Goal: Task Accomplishment & Management: Complete application form

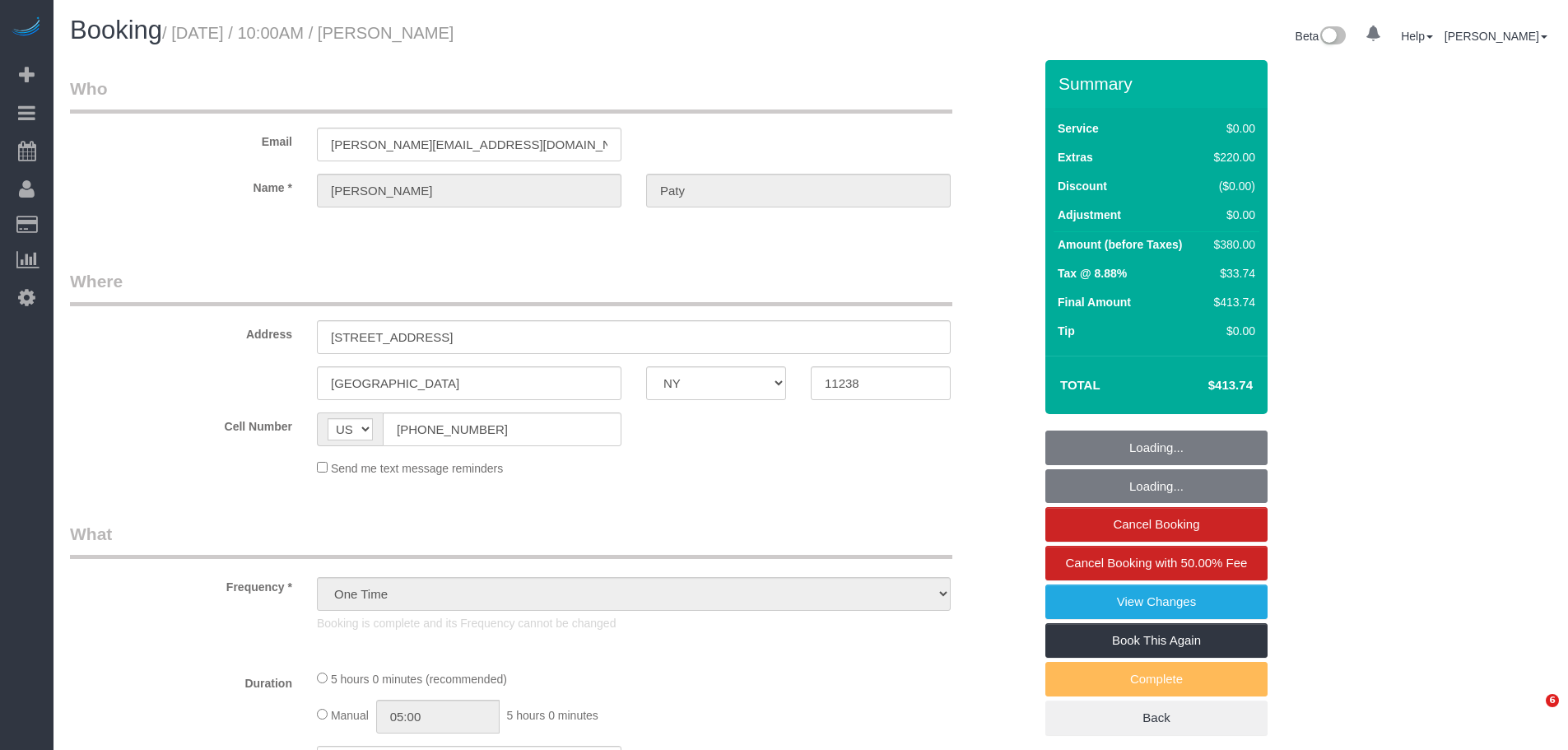
select select "NY"
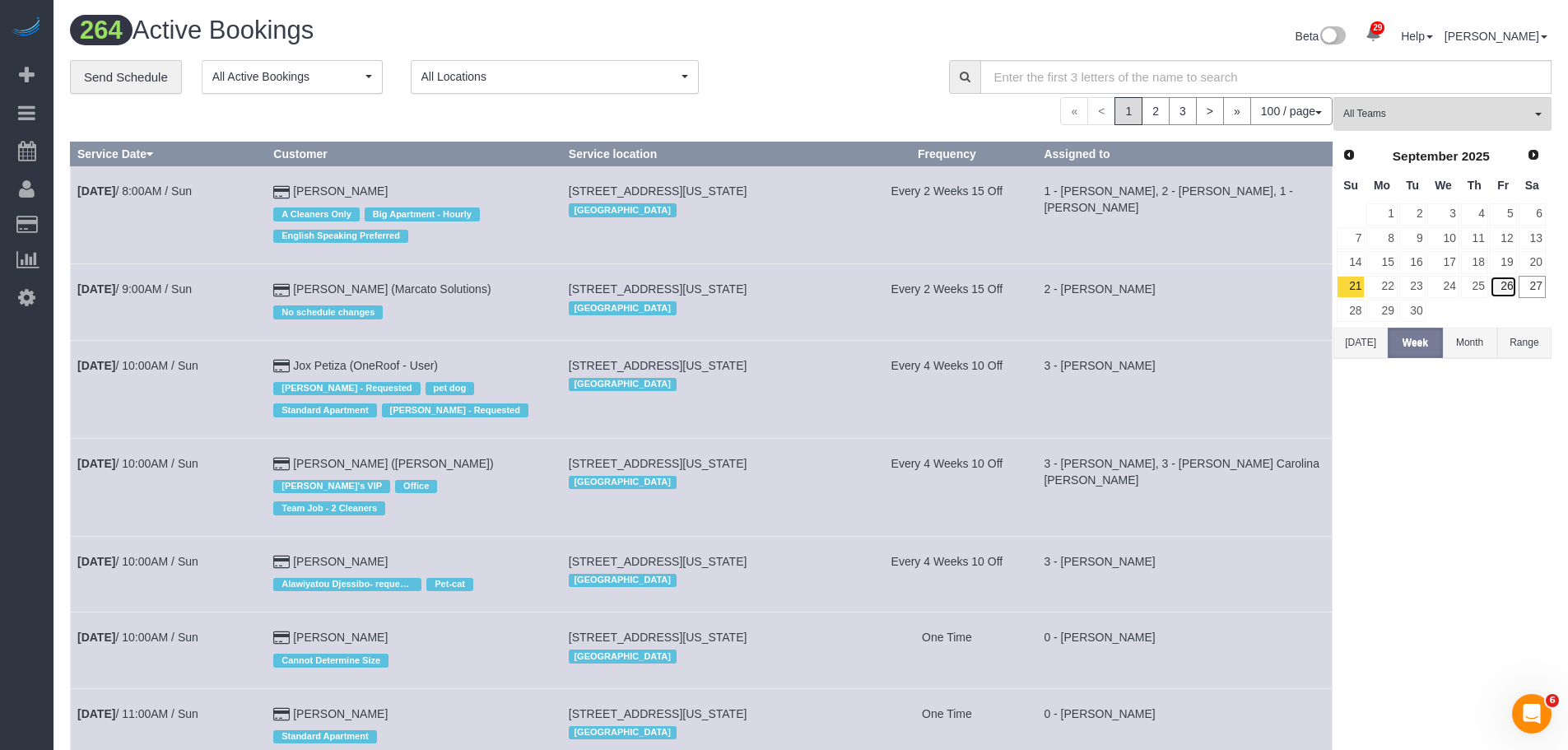
click at [1505, 282] on link "26" at bounding box center [1503, 287] width 27 height 22
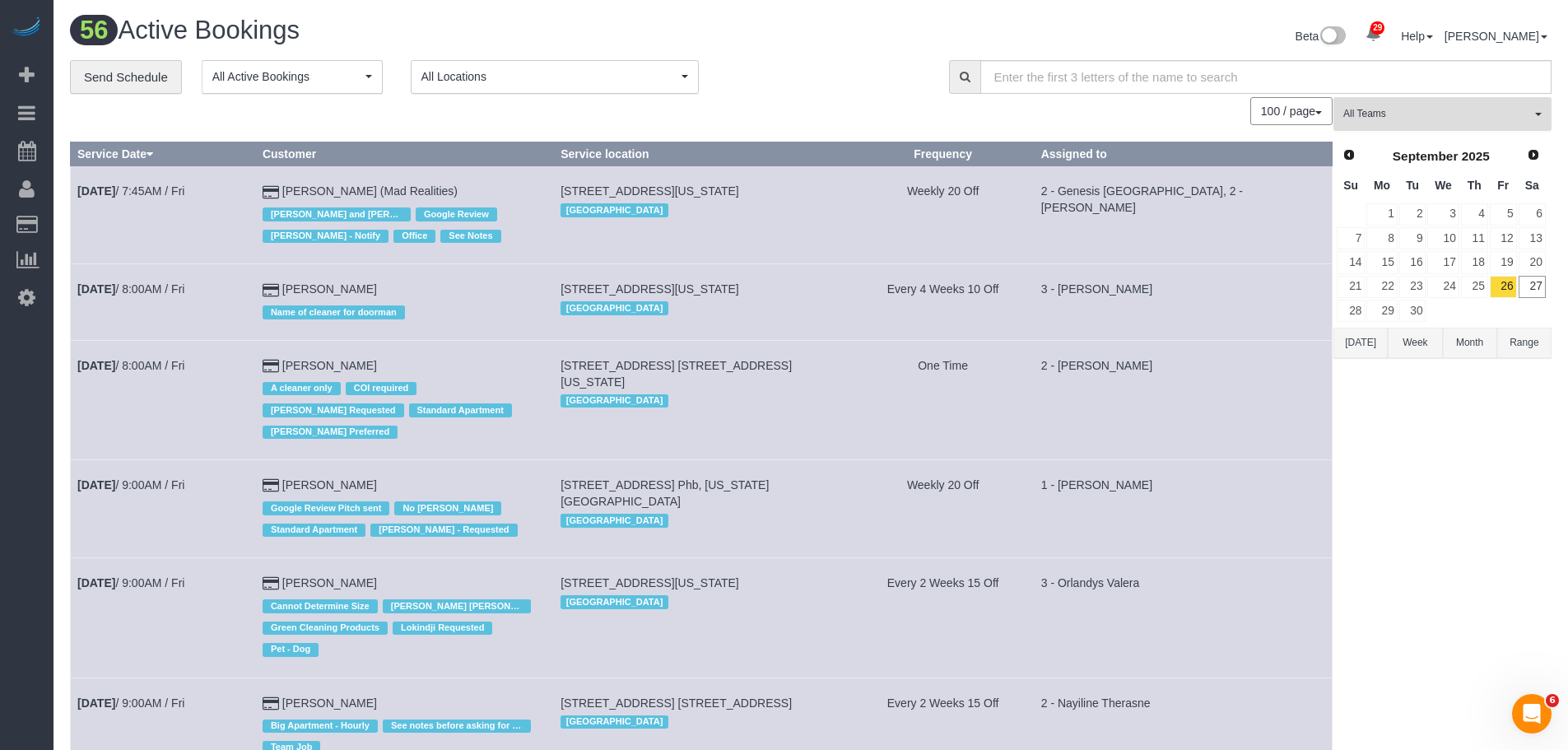
click at [1476, 110] on span "All Teams" at bounding box center [1437, 114] width 187 height 14
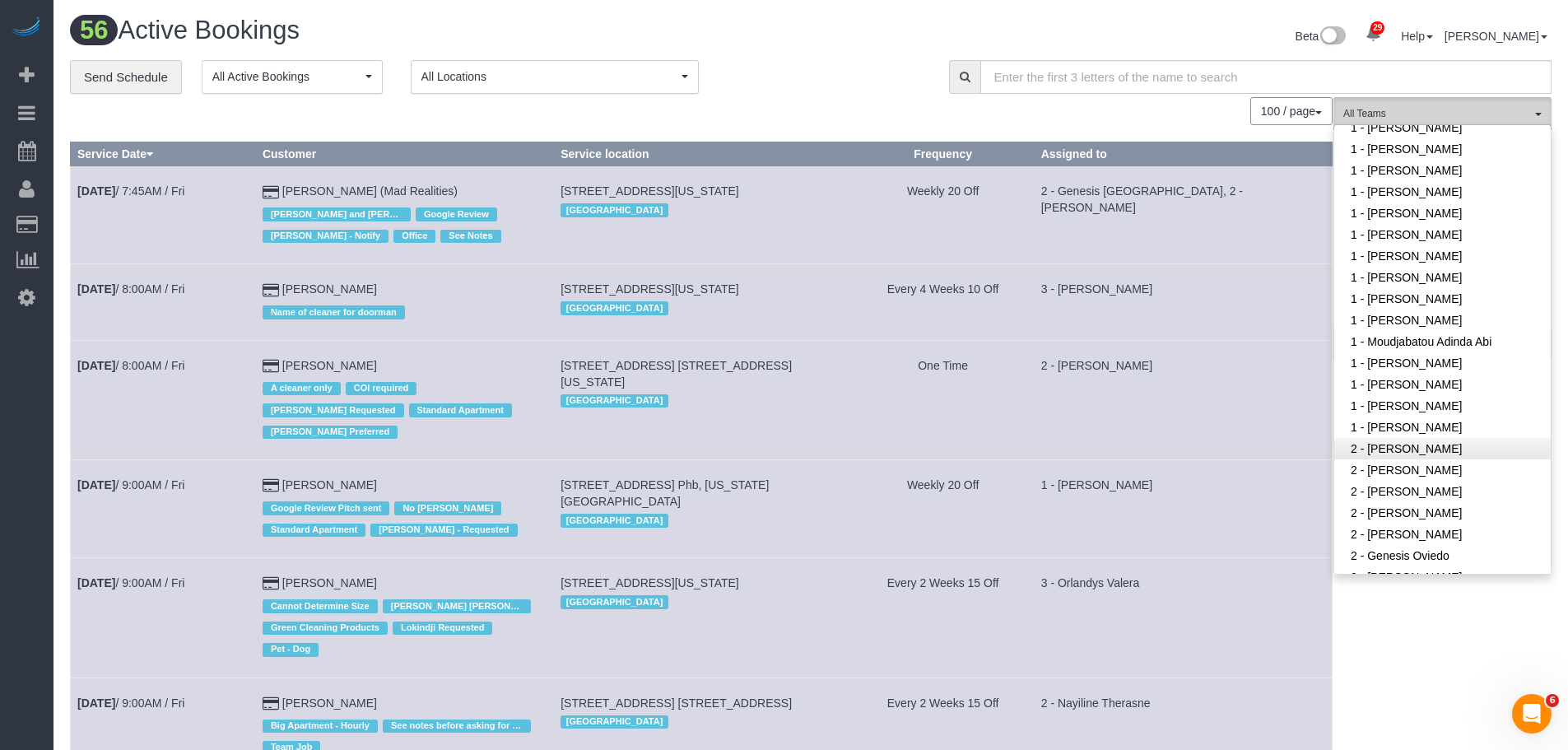
scroll to position [658, 0]
click at [1438, 418] on link "1 - [PERSON_NAME]" at bounding box center [1443, 429] width 217 height 22
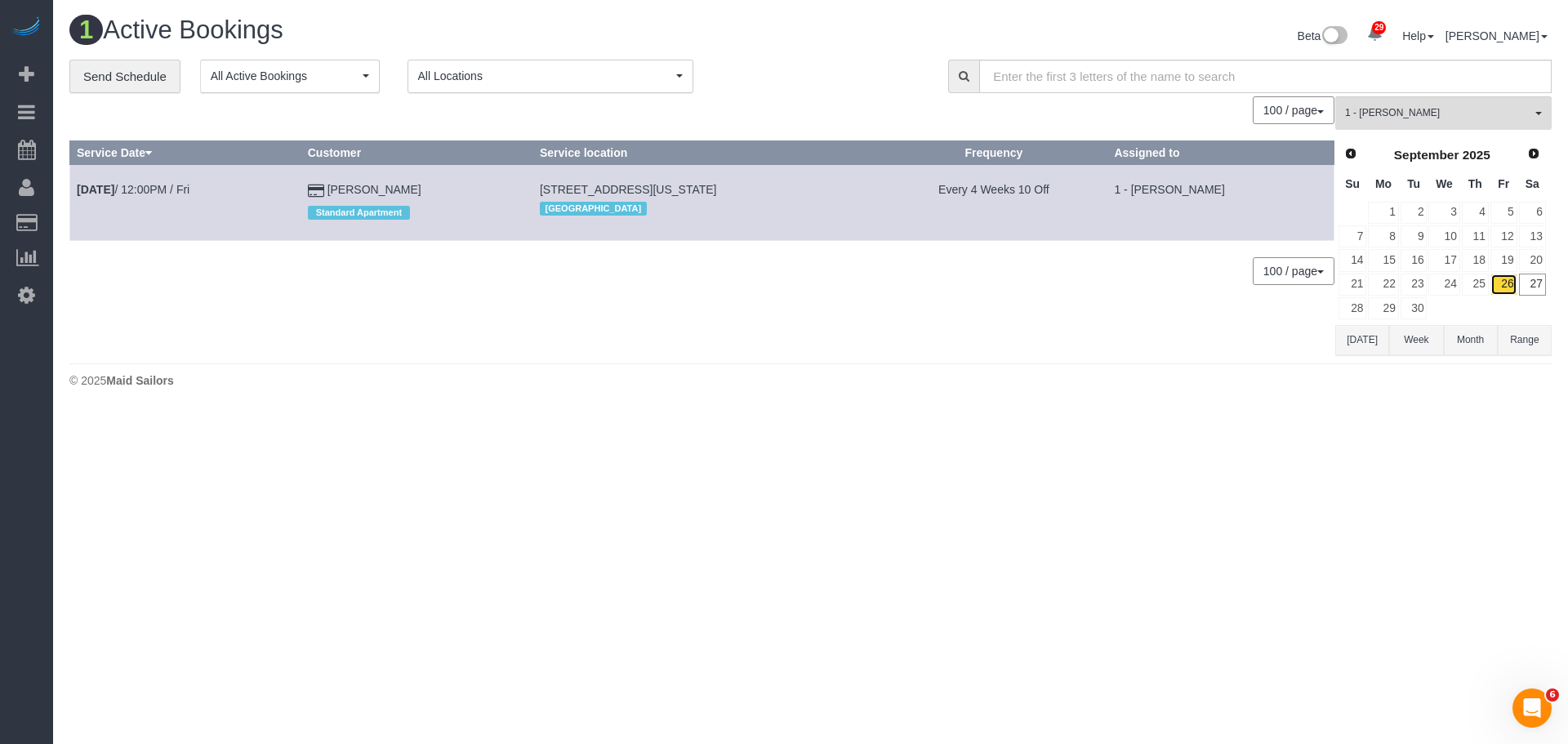
click at [1505, 279] on link "26" at bounding box center [1503, 285] width 27 height 22
click at [1481, 281] on link "25" at bounding box center [1475, 285] width 27 height 22
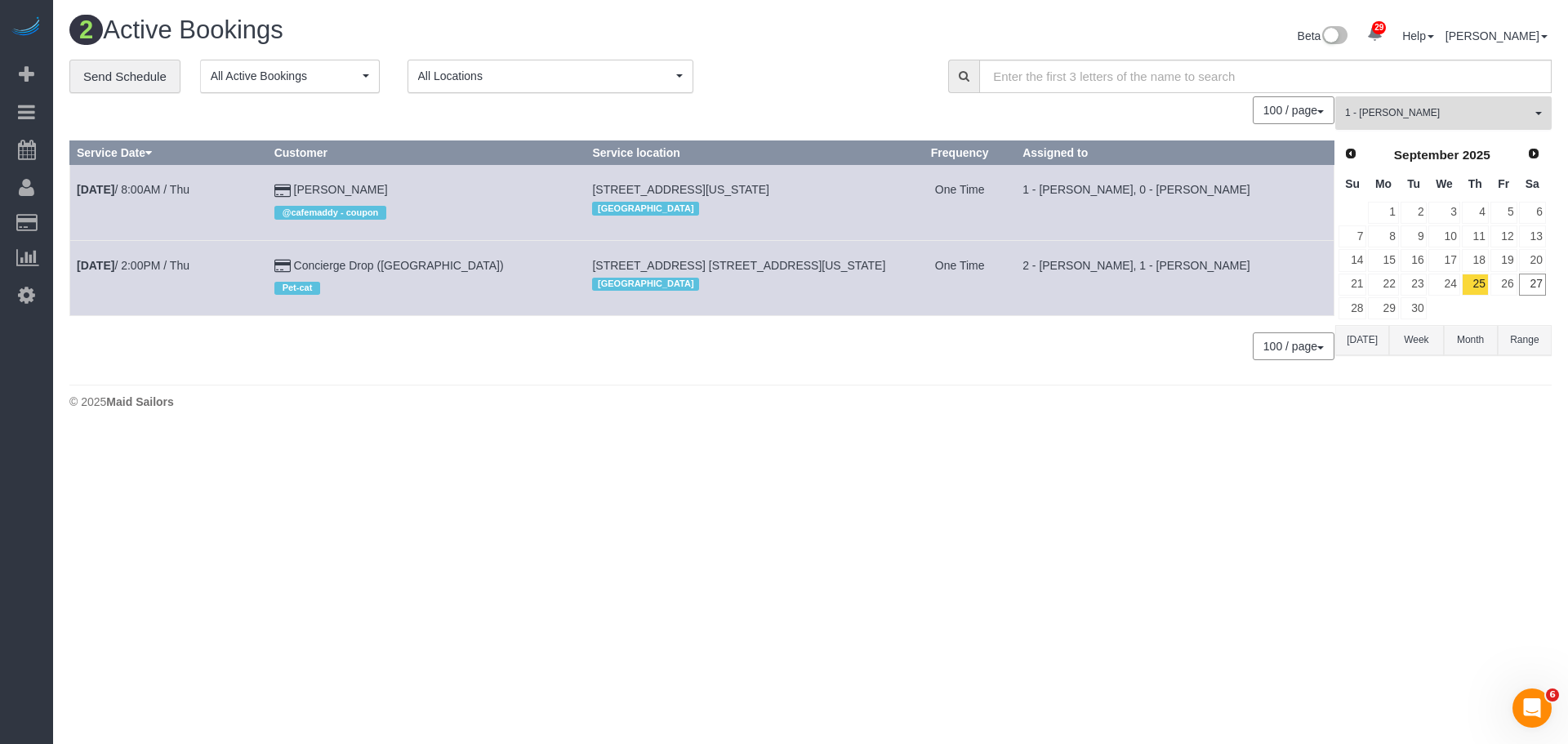
click at [1469, 105] on button "1 - Yeisan Yepez All Teams" at bounding box center [1443, 112] width 217 height 33
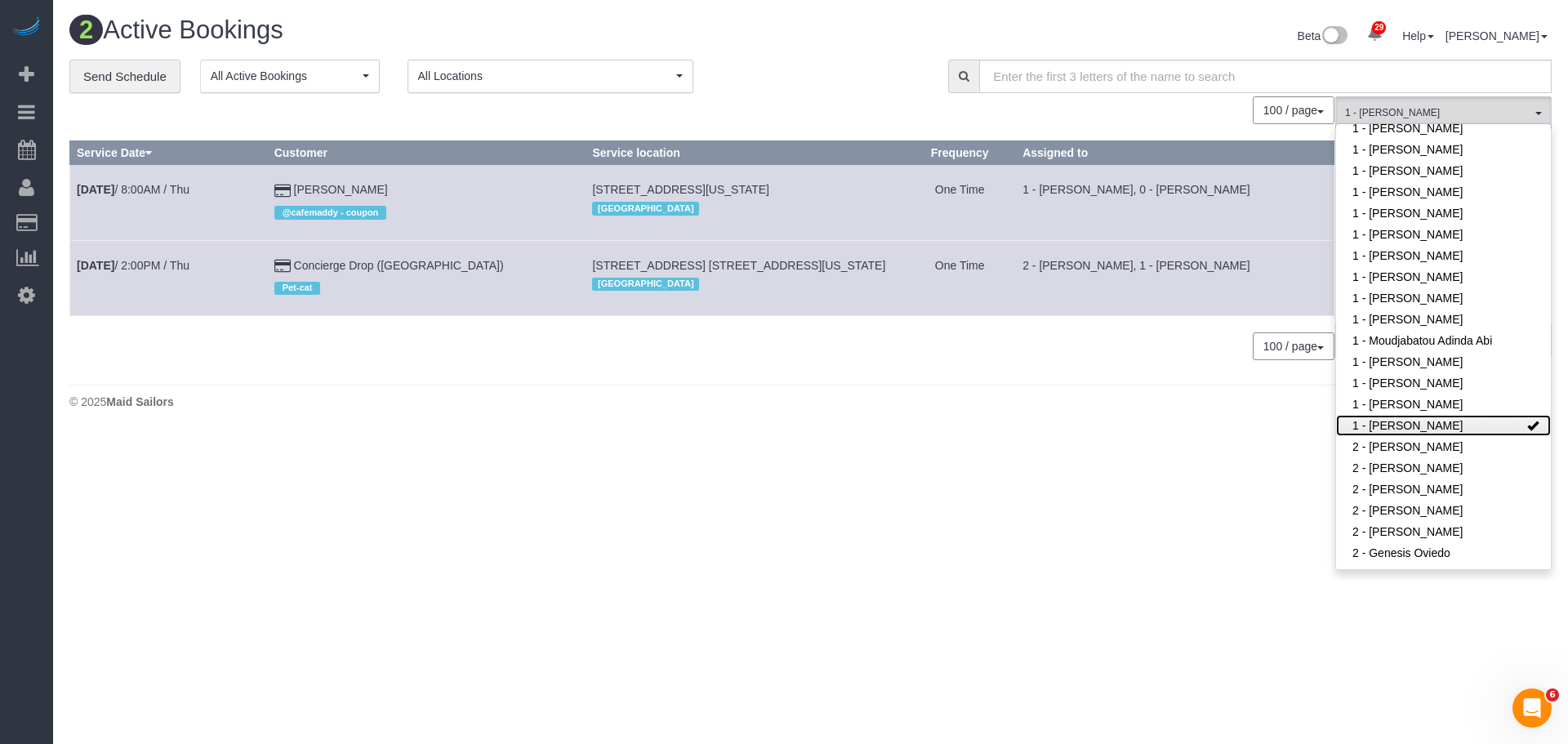
drag, startPoint x: 1441, startPoint y: 387, endPoint x: 1156, endPoint y: 388, distance: 285.0
click at [1441, 415] on link "1 - [PERSON_NAME]" at bounding box center [1443, 425] width 215 height 21
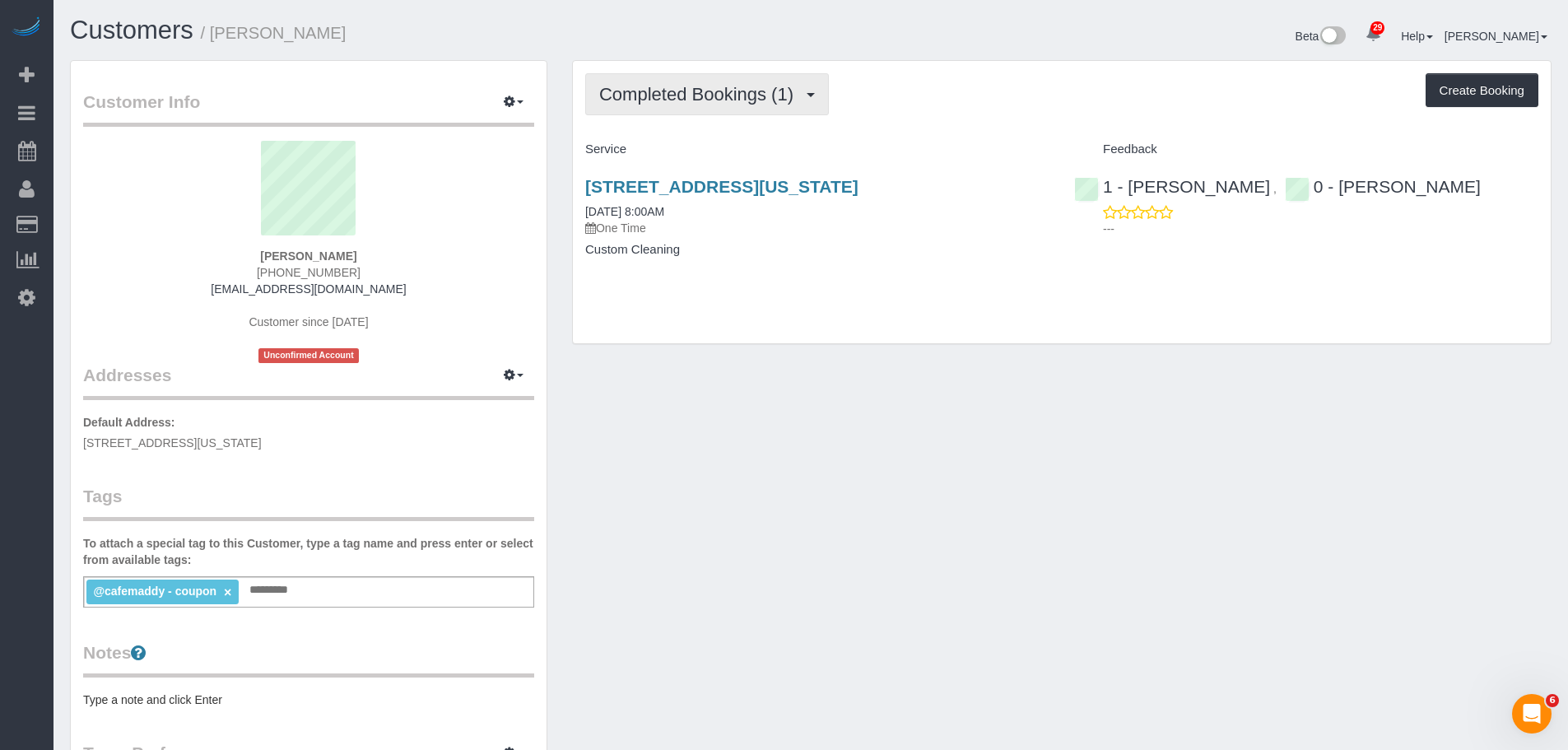
click at [743, 83] on button "Completed Bookings (1)" at bounding box center [708, 94] width 244 height 42
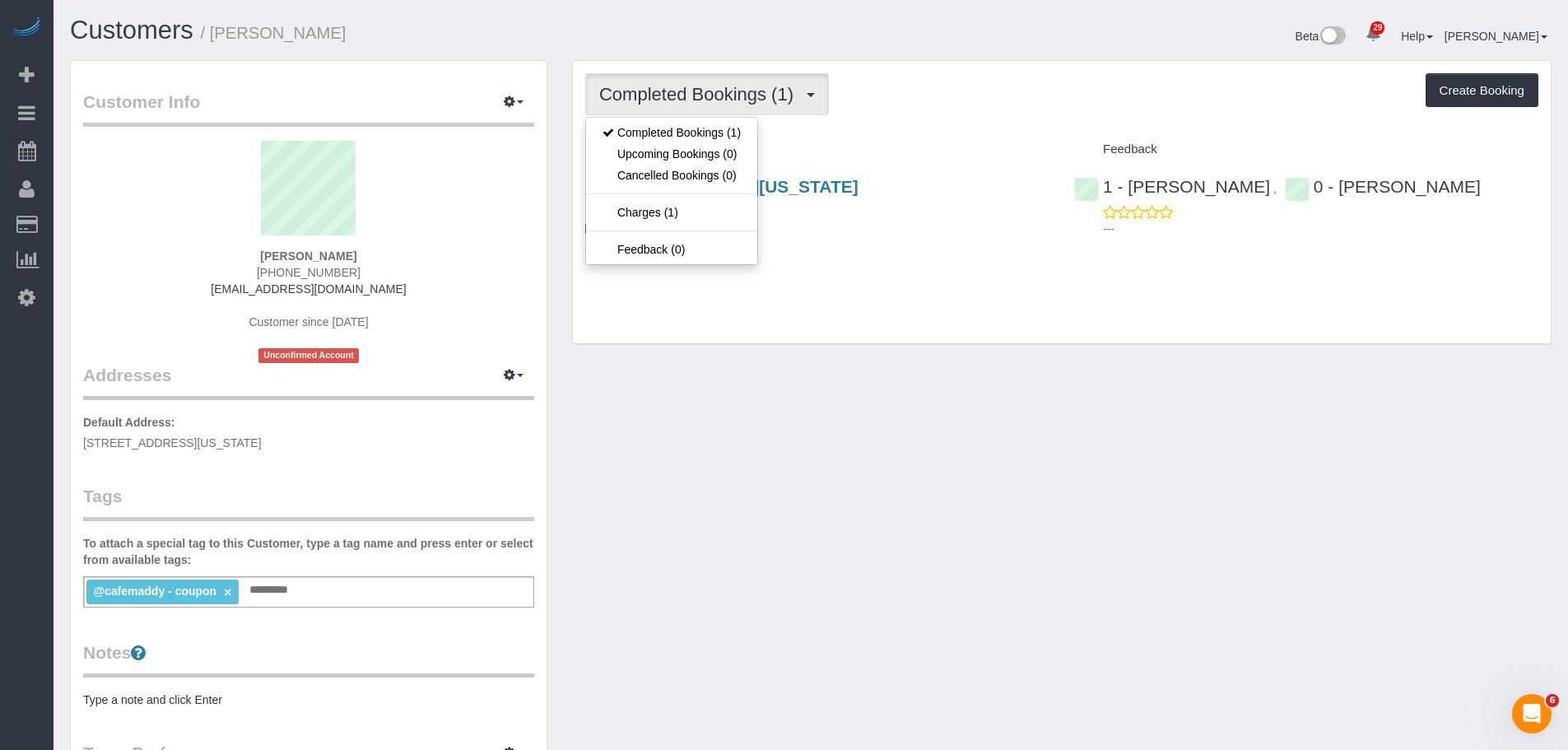
click at [919, 251] on h4 "Custom Cleaning" at bounding box center [817, 250] width 464 height 14
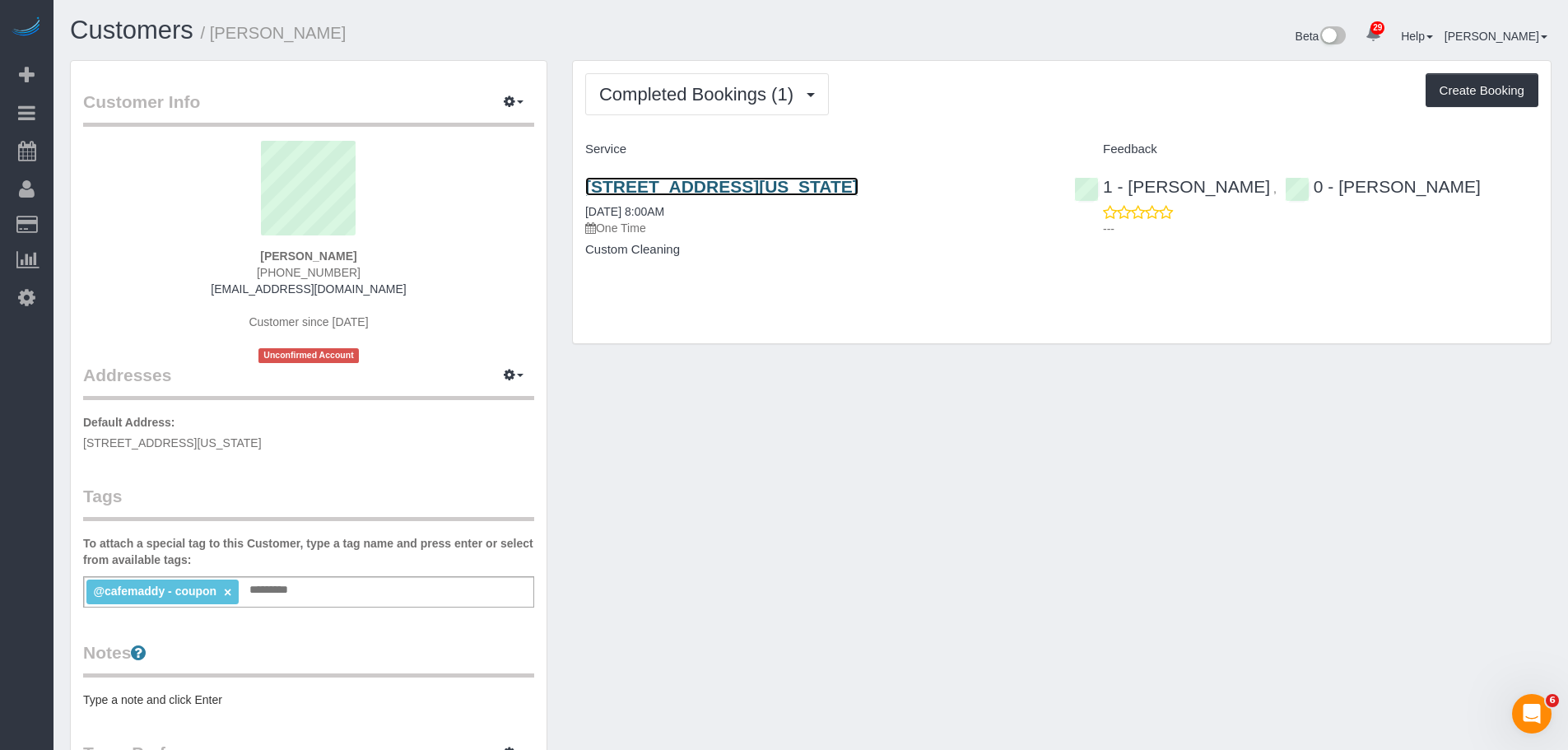
click at [859, 189] on link "320 West 38th Street, Apt. 1129, New York, NY 10018" at bounding box center [722, 187] width 273 height 19
click at [859, 187] on link "320 West 38th Street, Apt. 1129, New York, NY 10018" at bounding box center [722, 187] width 273 height 19
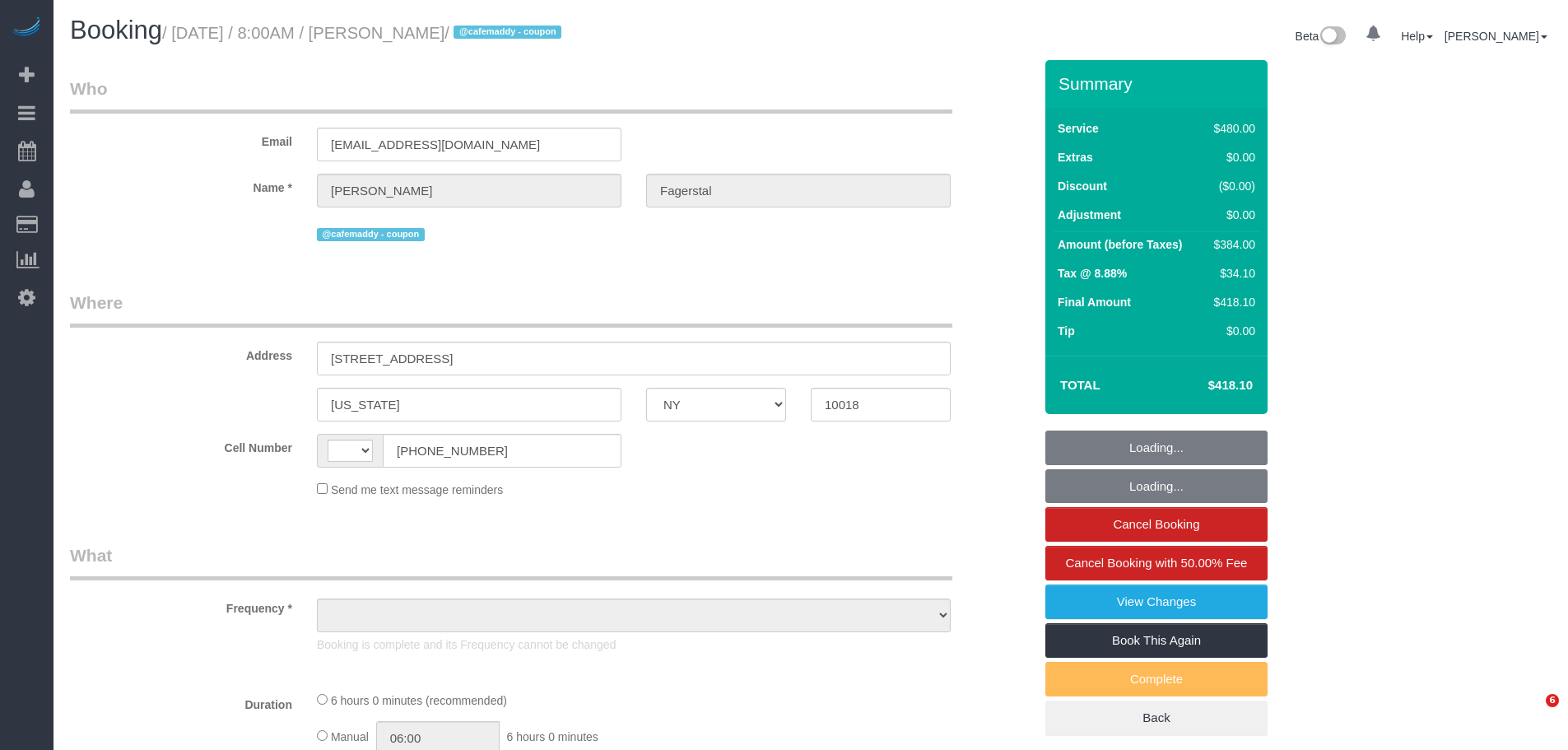
select select "NY"
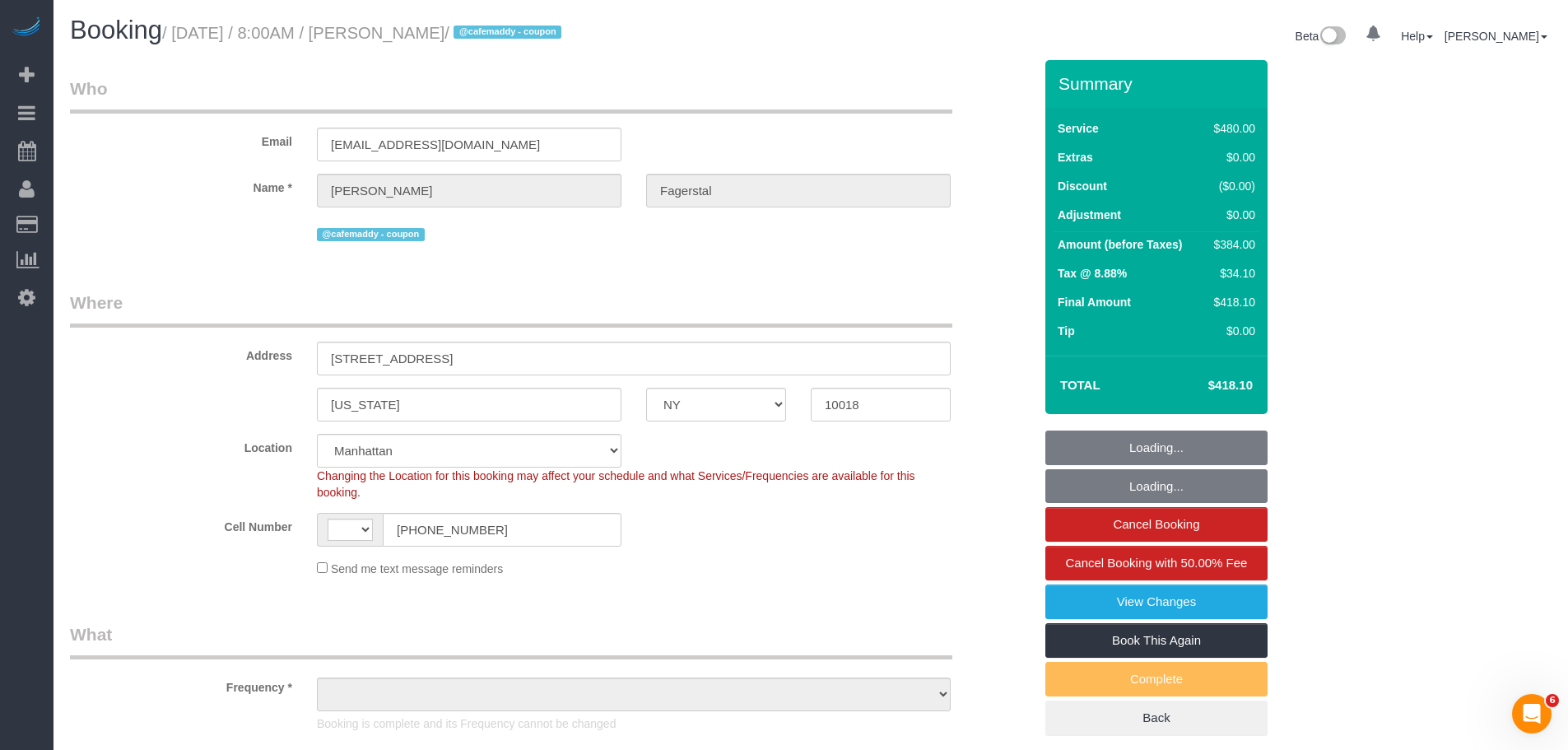
select select "string:[GEOGRAPHIC_DATA]"
select select "string:stripe-pm_1SAgBp4VGloSiKo7GebCEJYy"
select select "object:975"
select select "spot1"
select select "number:56"
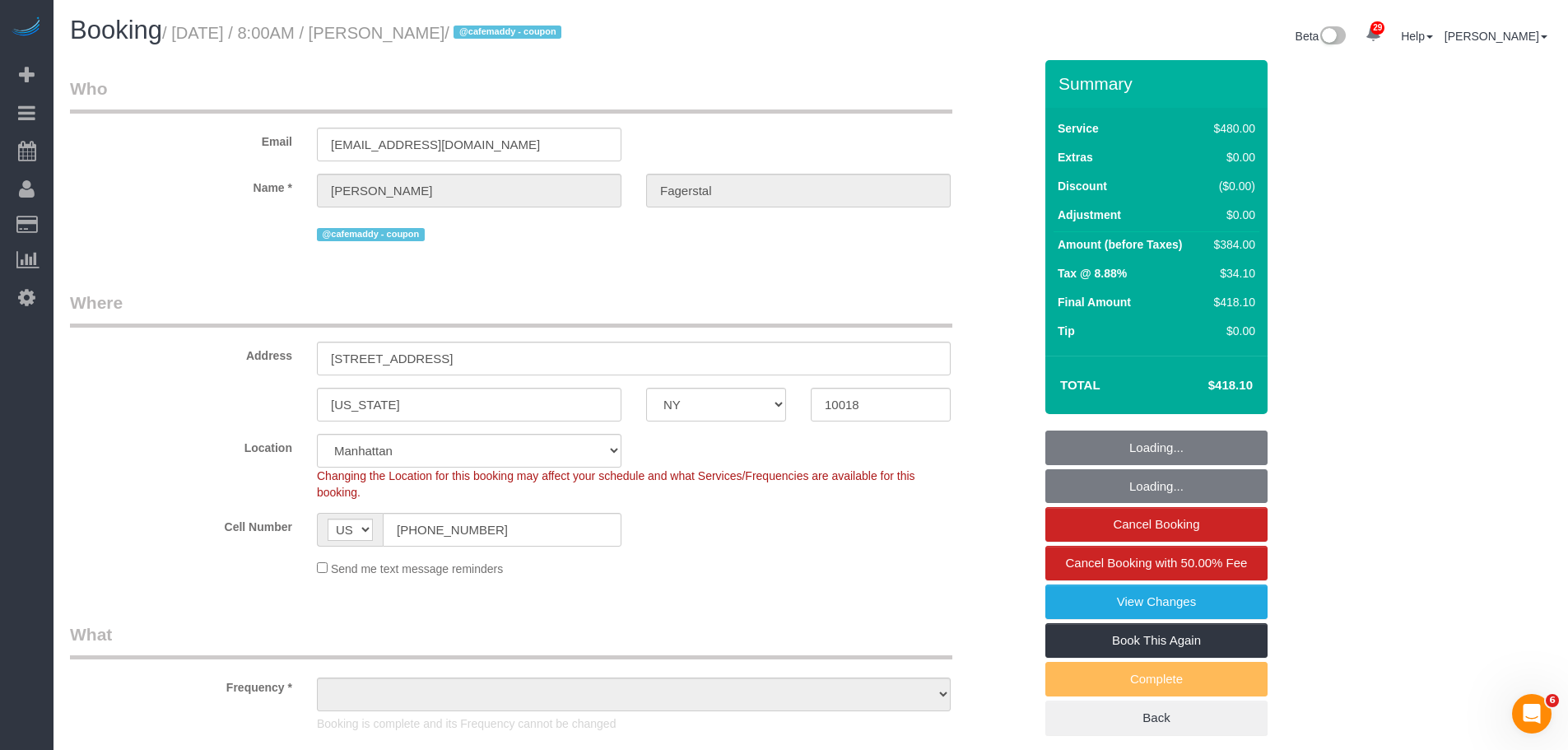
select select "number:70"
select select "number:15"
select select "number:5"
select select "360"
select select "object:1535"
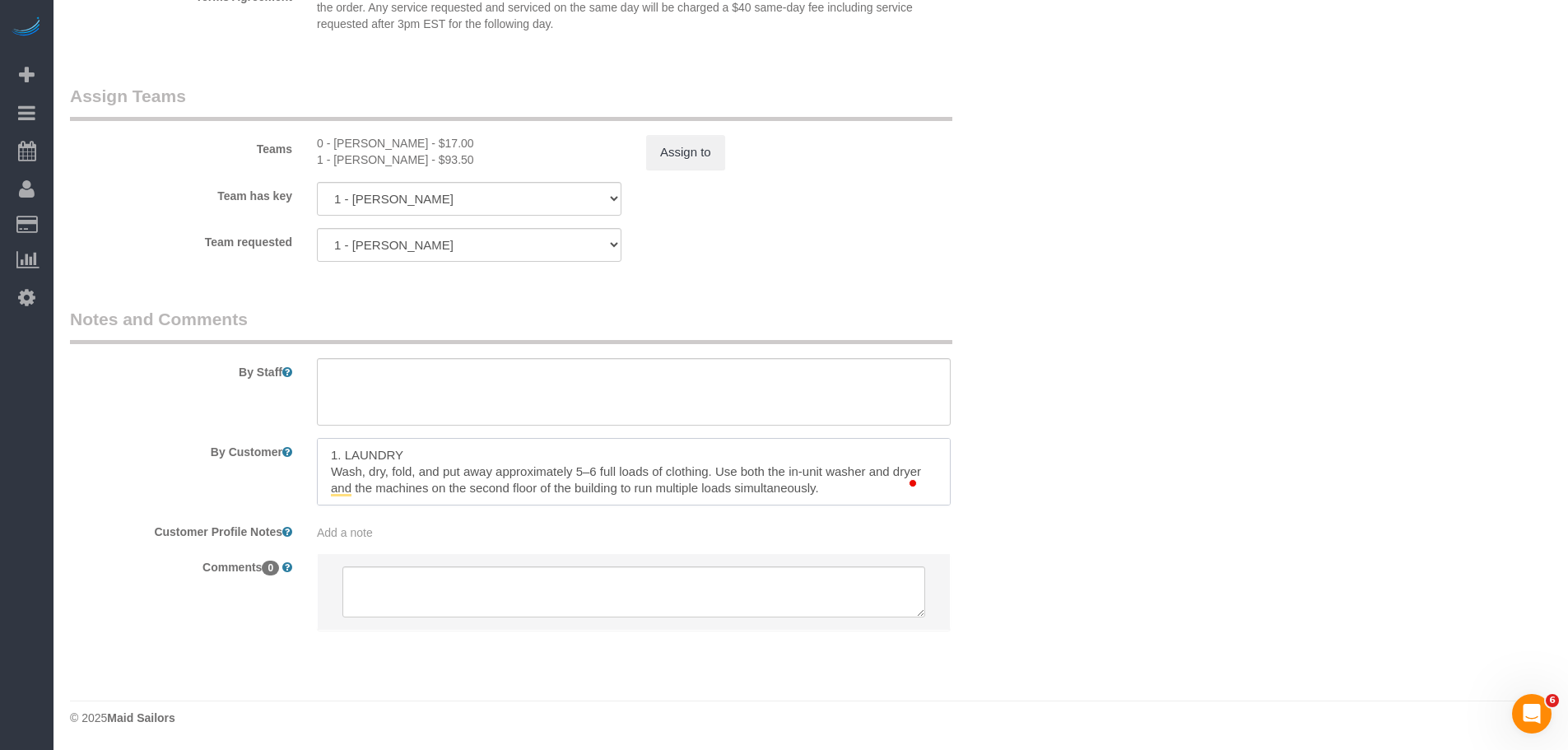
scroll to position [33, 0]
click at [717, 473] on textarea "To enrich screen reader interactions, please activate Accessibility in Grammarl…" at bounding box center [634, 472] width 634 height 67
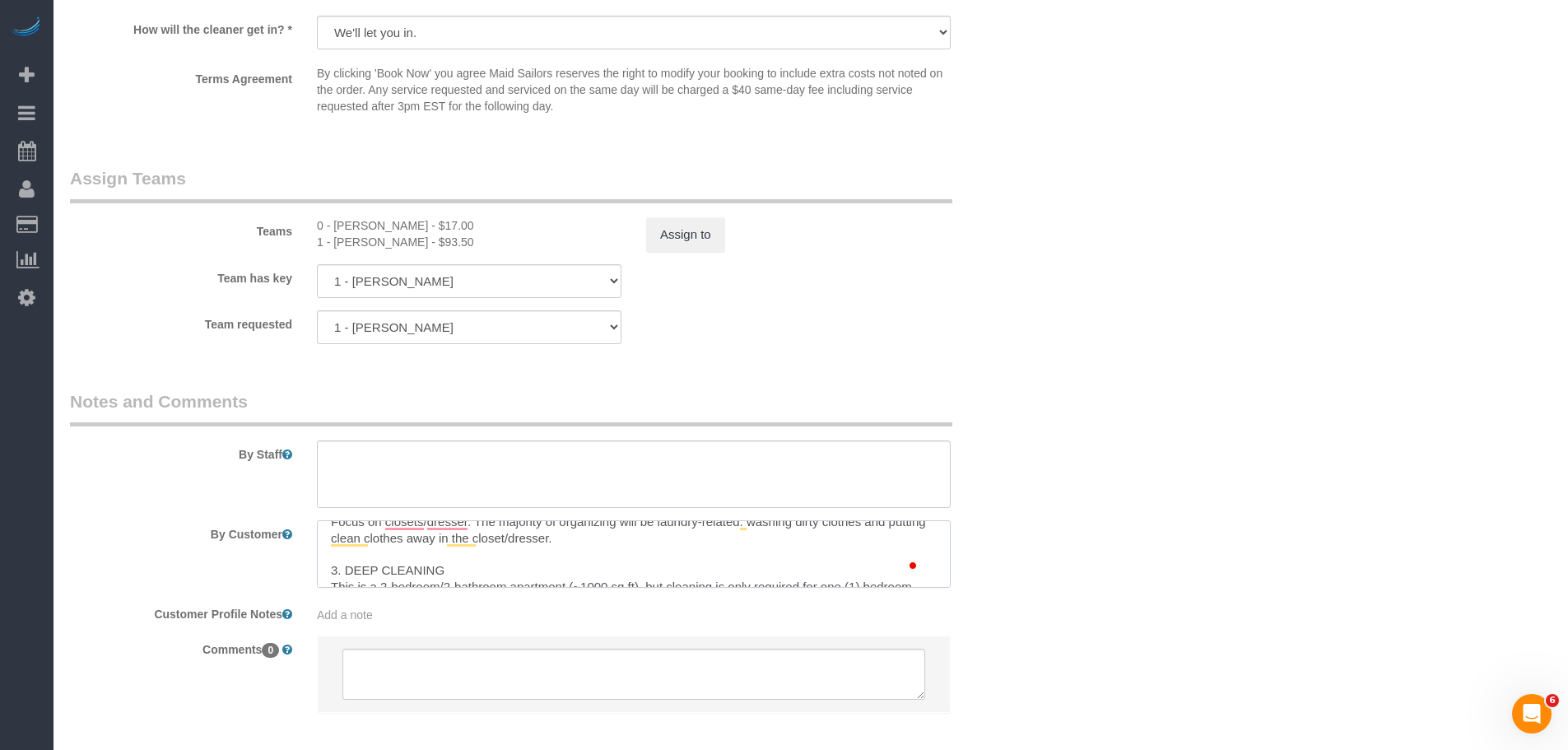
scroll to position [76, 0]
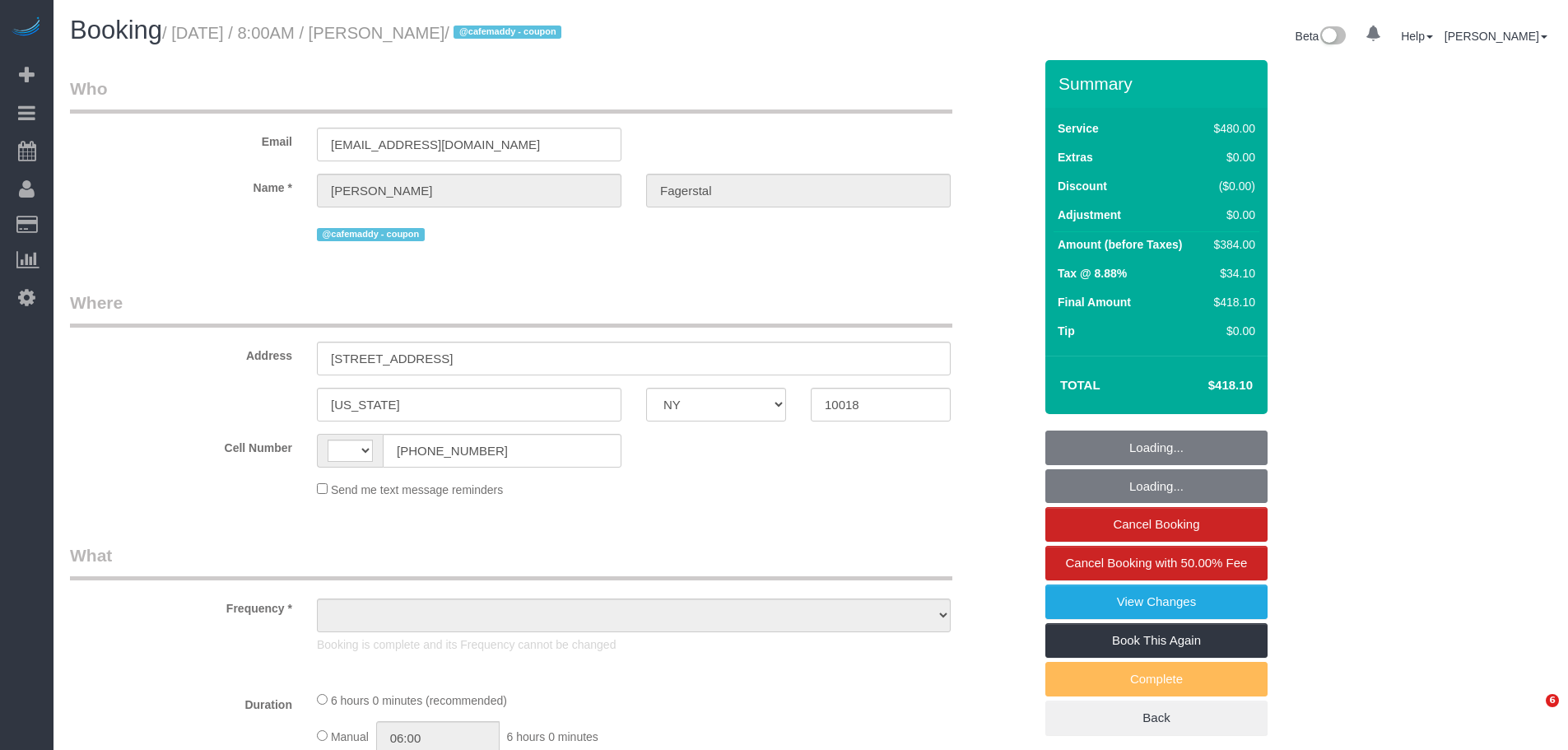
select select "NY"
select select "string:[GEOGRAPHIC_DATA]"
select select "object:581"
select select "number:56"
select select "number:70"
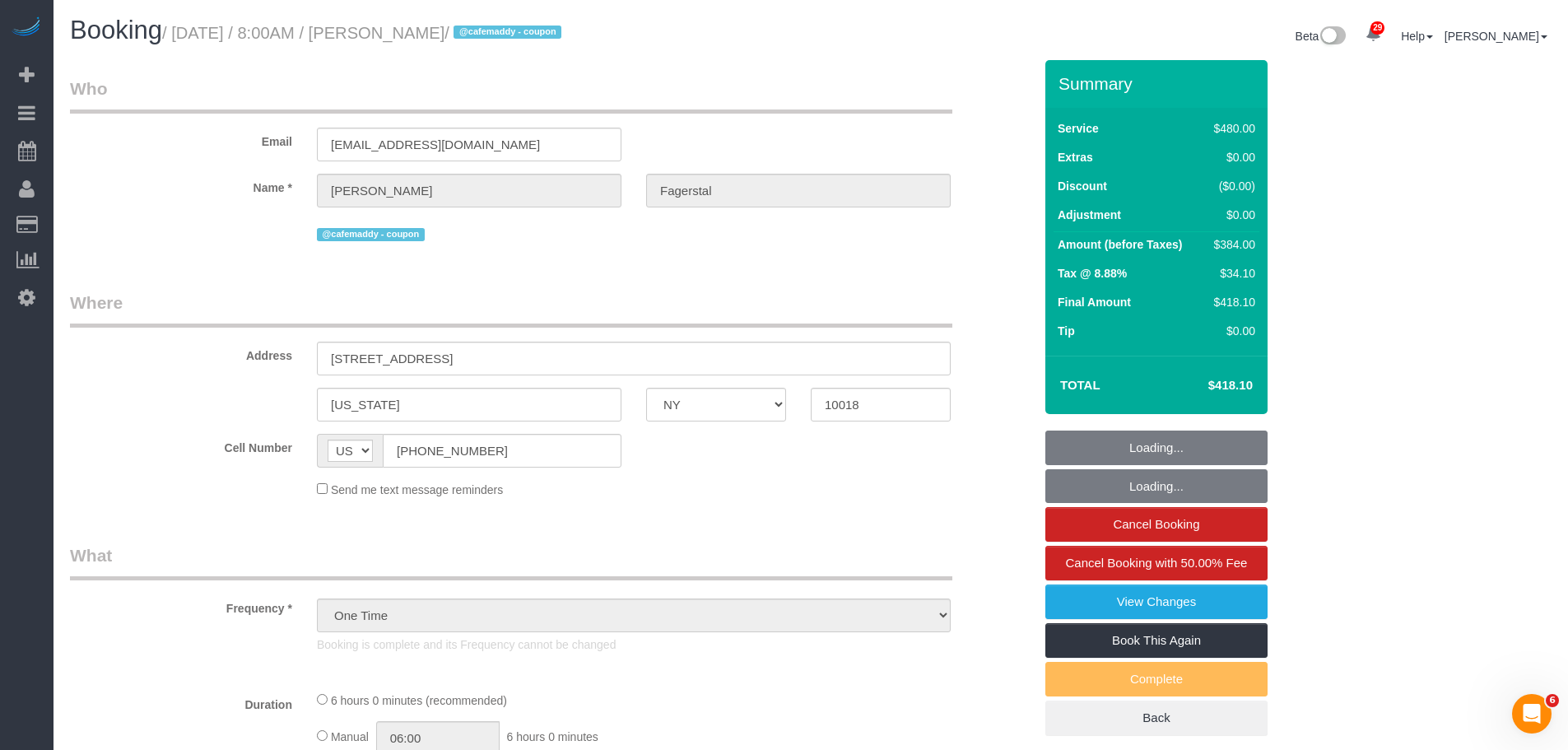
select select "number:15"
select select "number:5"
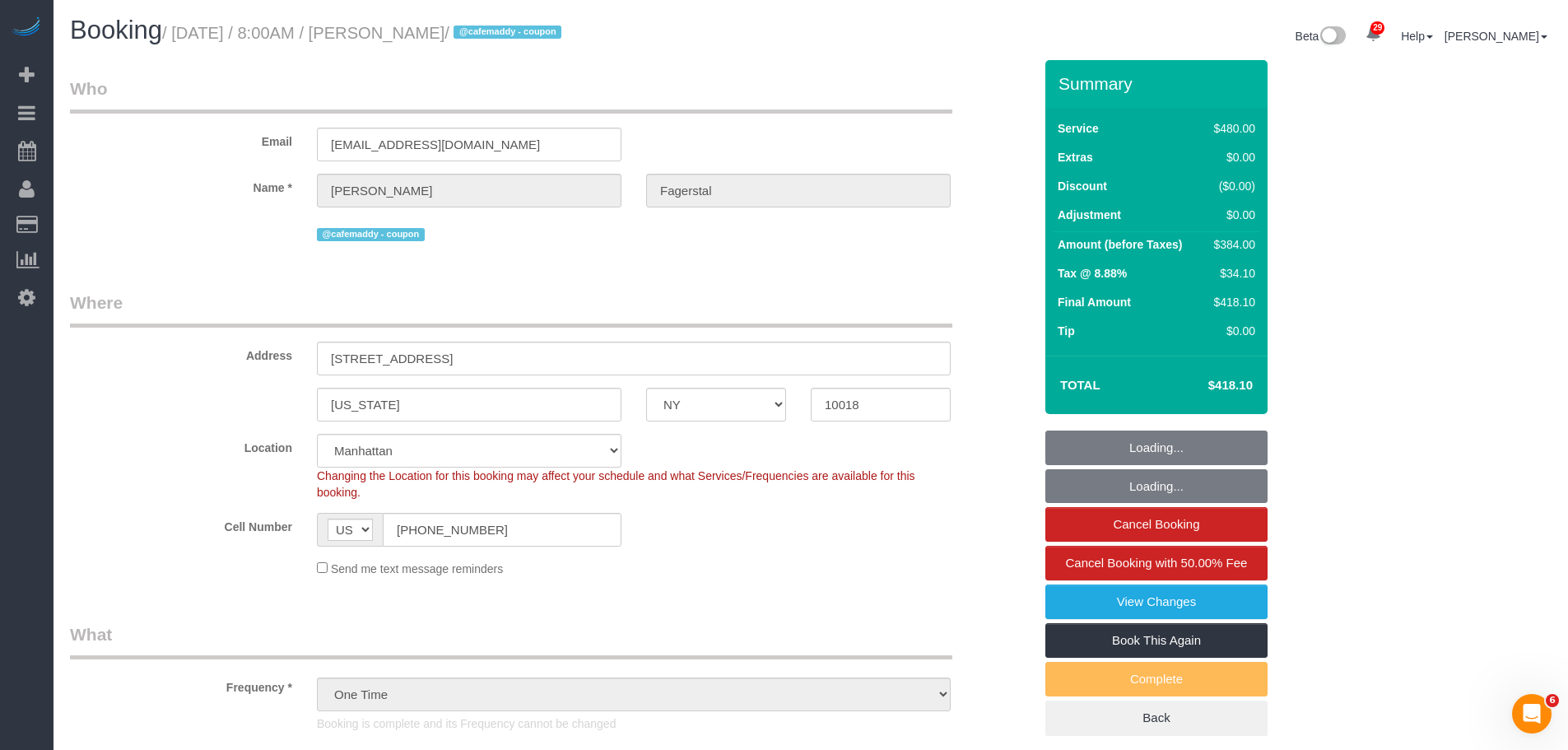
select select "string:stripe-pm_1SAgBp4VGloSiKo7GebCEJYy"
select select "360"
select select "spot1"
select select "object:1535"
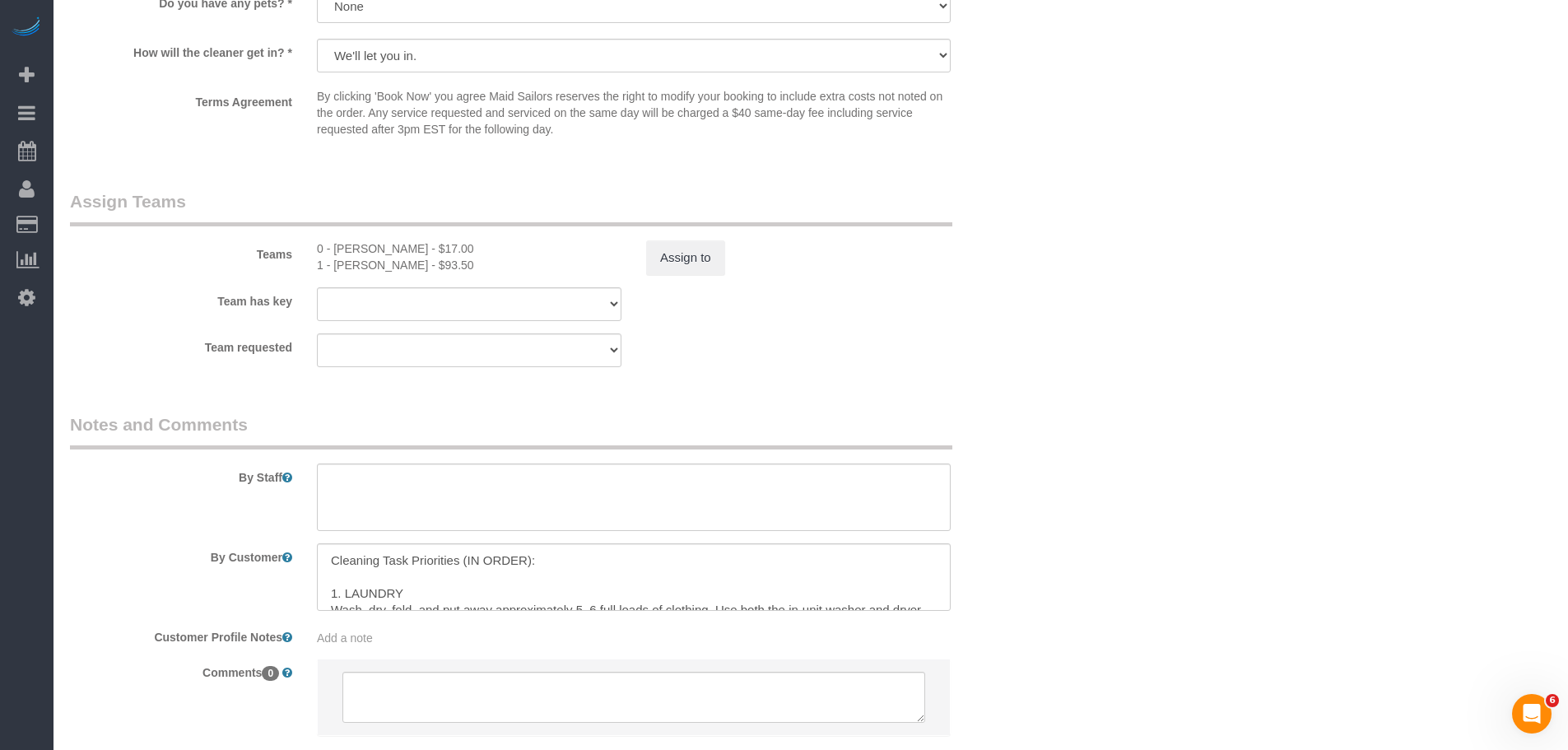
scroll to position [1834, 0]
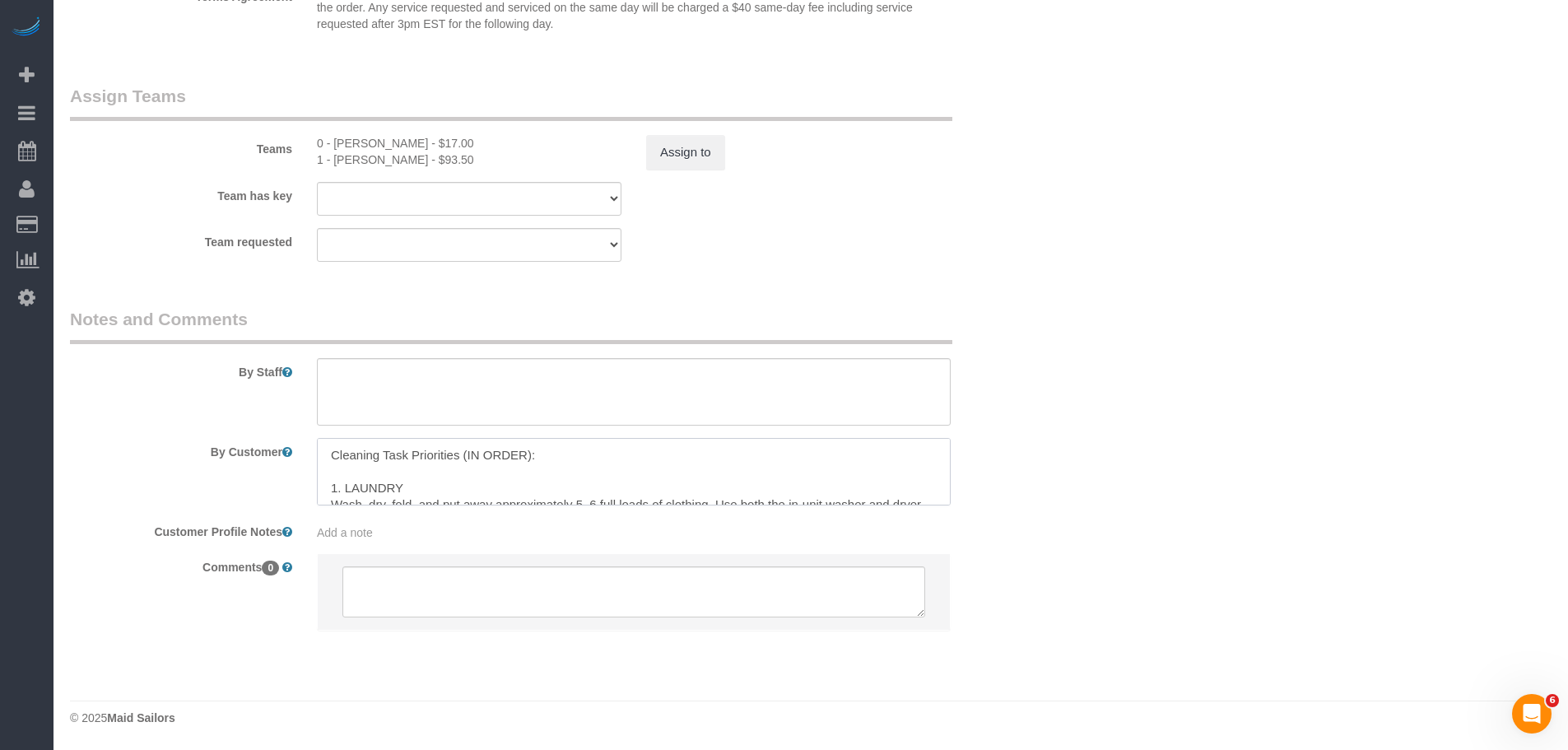
click at [649, 470] on textarea at bounding box center [634, 472] width 634 height 67
